Goal: Find specific page/section: Find specific page/section

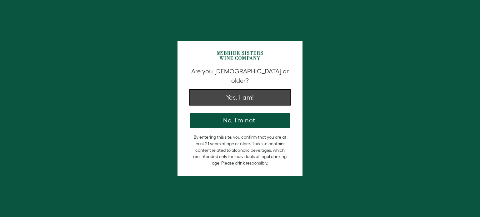
click at [228, 90] on button "Yes, I am!" at bounding box center [240, 97] width 100 height 15
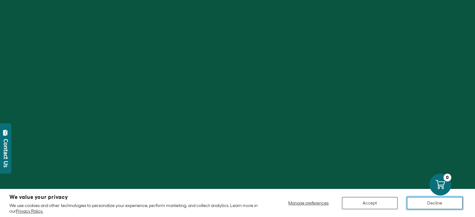
click at [435, 202] on button "Decline" at bounding box center [435, 203] width 56 height 12
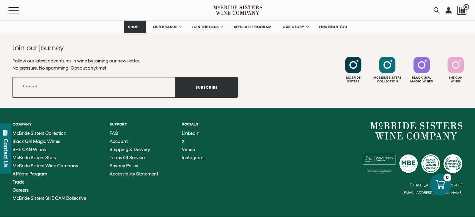
scroll to position [2547, 0]
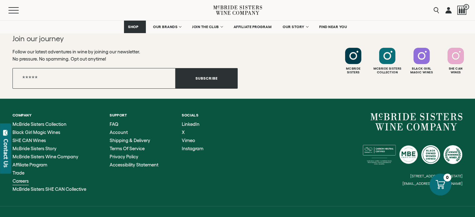
click at [19, 178] on span "Careers" at bounding box center [21, 180] width 16 height 5
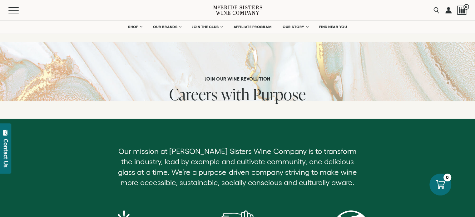
click at [231, 97] on span "with" at bounding box center [235, 94] width 28 height 22
